Goal: Obtain resource: Download file/media

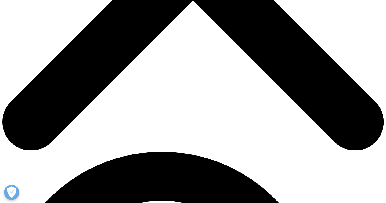
scroll to position [102, 361]
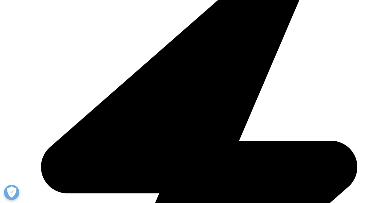
scroll to position [368, 0]
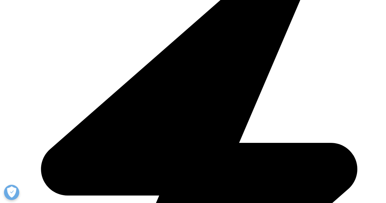
type input "Carrie"
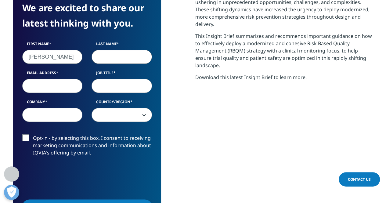
click at [110, 55] on input "Last Name" at bounding box center [122, 57] width 60 height 14
type input "Liaskos"
click at [51, 84] on input "Email Address" at bounding box center [52, 86] width 60 height 14
type input "carrie.liasks@gmail.com"
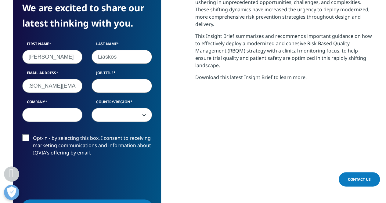
click at [114, 83] on input "Job Title" at bounding box center [122, 86] width 60 height 14
type input "VP"
click at [45, 116] on input "Company" at bounding box center [52, 115] width 60 height 14
type input "X"
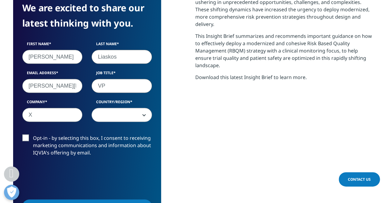
click at [146, 115] on span at bounding box center [122, 115] width 60 height 14
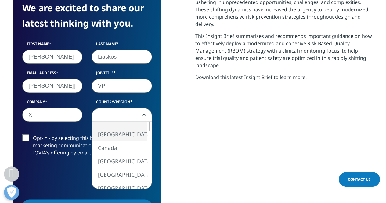
select select "[GEOGRAPHIC_DATA]"
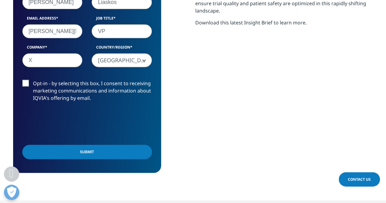
click at [108, 152] on input "Submit" at bounding box center [87, 152] width 130 height 14
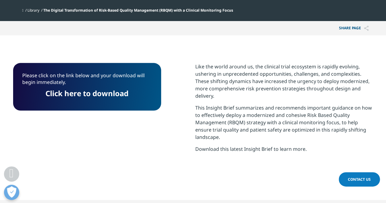
scroll to position [295, 0]
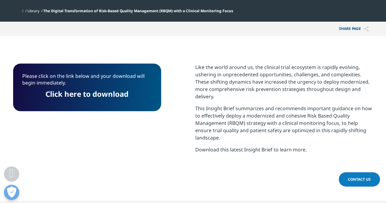
click at [87, 93] on link "Click here to download" at bounding box center [87, 94] width 83 height 10
